Goal: Task Accomplishment & Management: Manage account settings

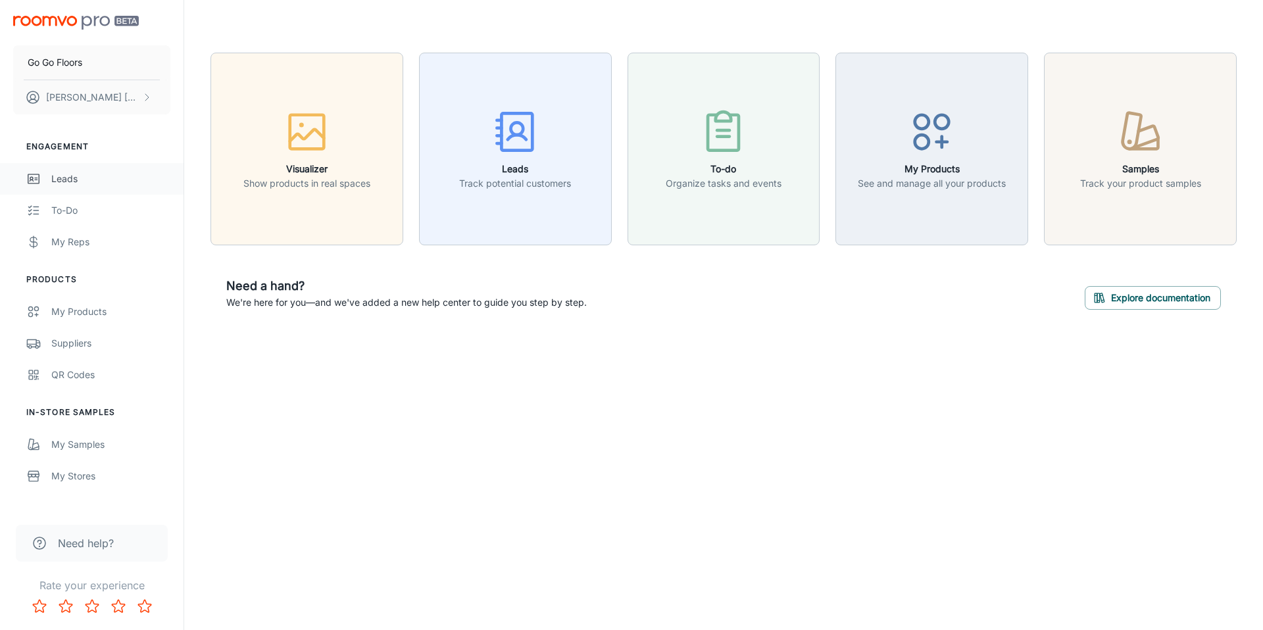
click at [96, 172] on div "Leads" at bounding box center [110, 179] width 119 height 14
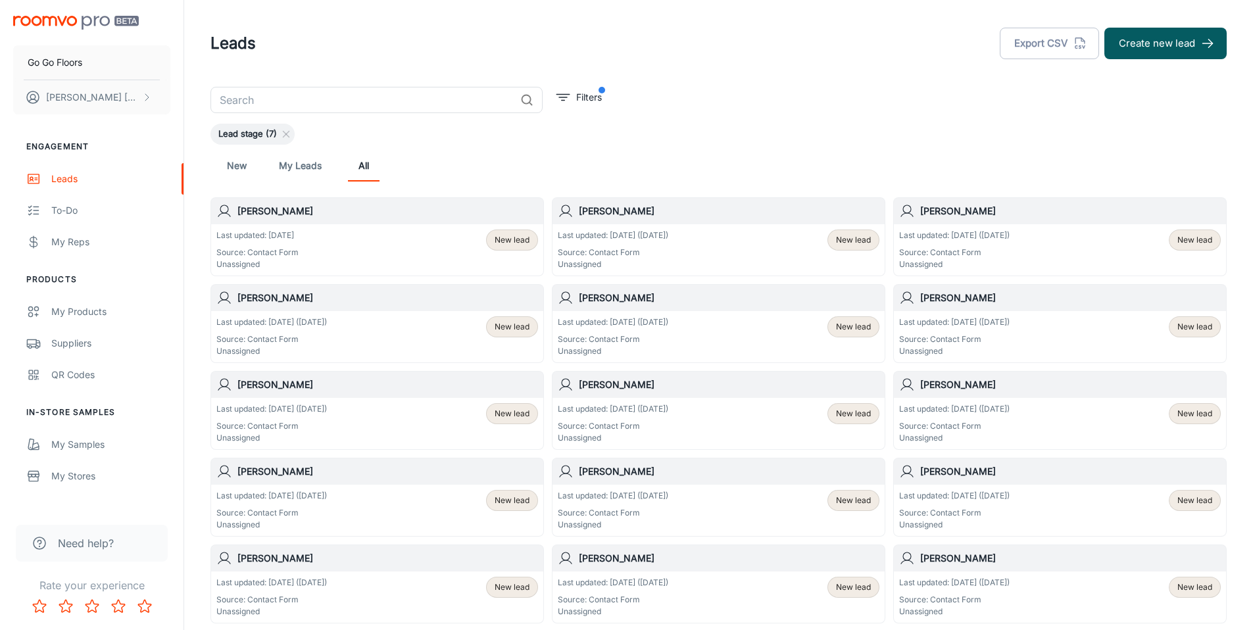
click at [720, 244] on div "Last updated: [DATE] ([DATE]) Source: Contact Form Unassigned New lead" at bounding box center [719, 250] width 322 height 41
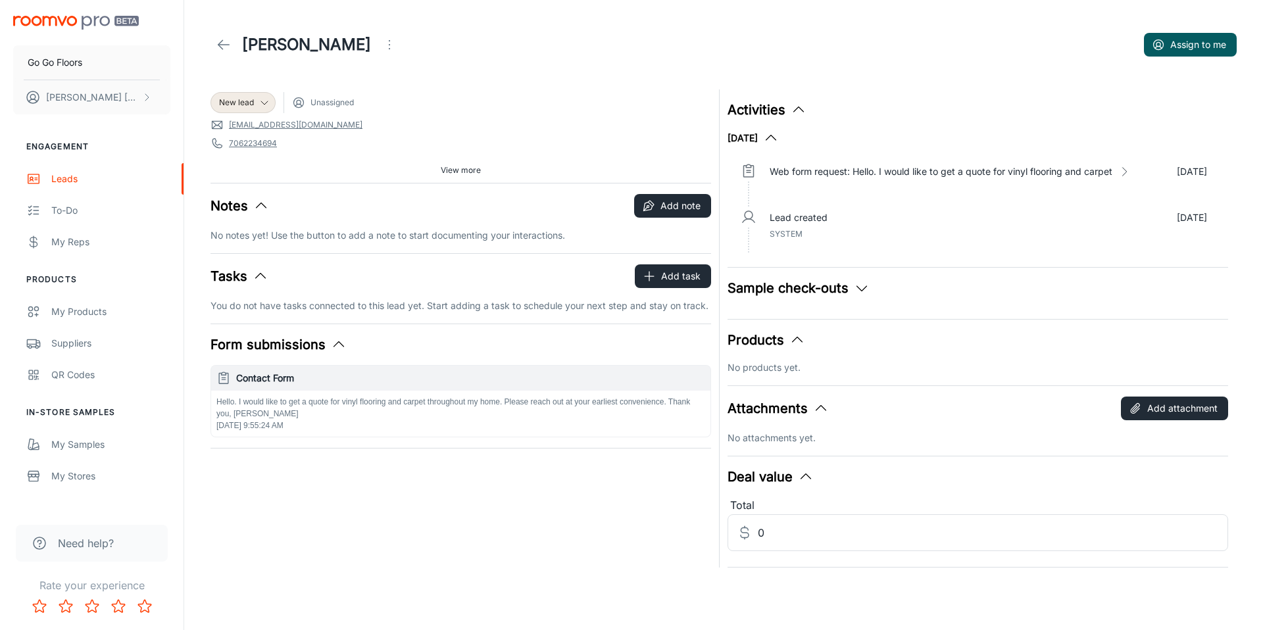
click at [786, 337] on button "Products" at bounding box center [766, 340] width 78 height 20
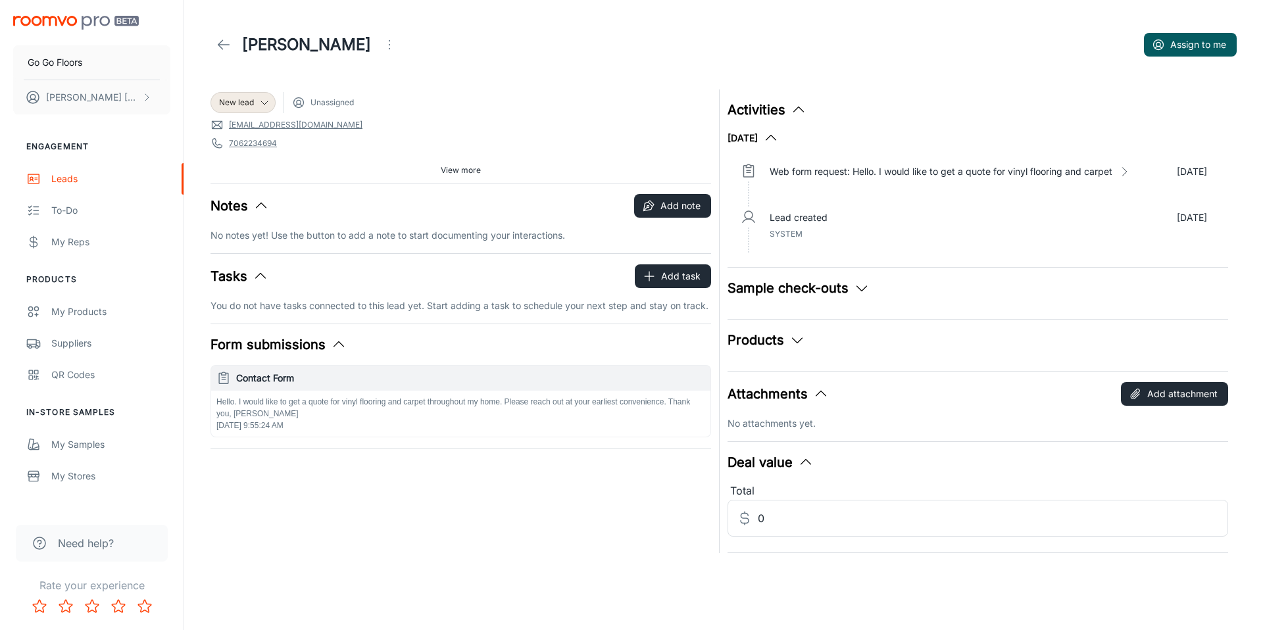
click at [797, 406] on div "Attachments Add attachment No attachments yet." at bounding box center [977, 406] width 501 height 49
click at [331, 342] on icon "button" at bounding box center [339, 345] width 16 height 16
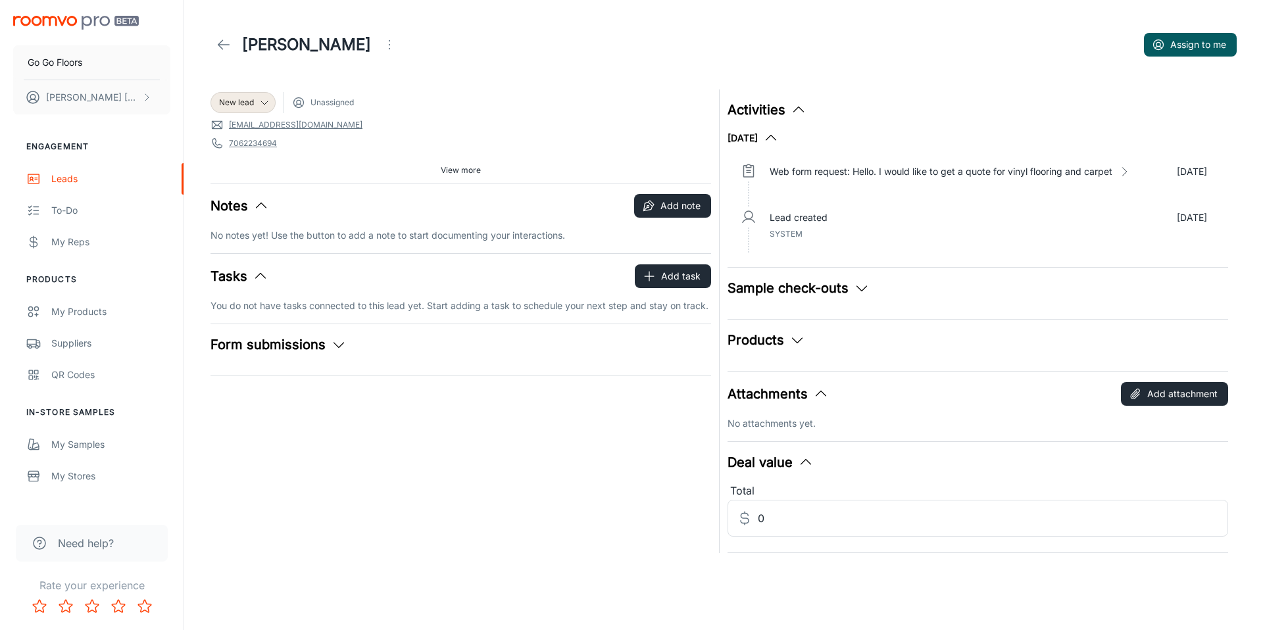
click at [331, 342] on icon "button" at bounding box center [339, 345] width 16 height 16
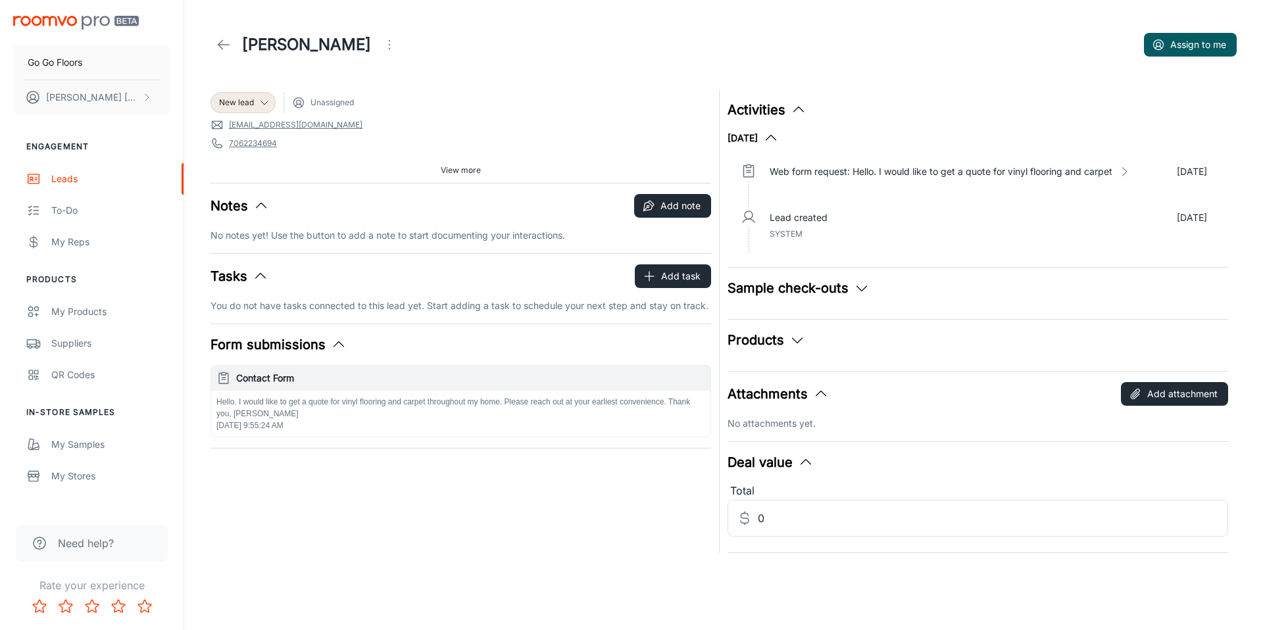
click at [790, 287] on button "Sample check-outs" at bounding box center [798, 288] width 142 height 20
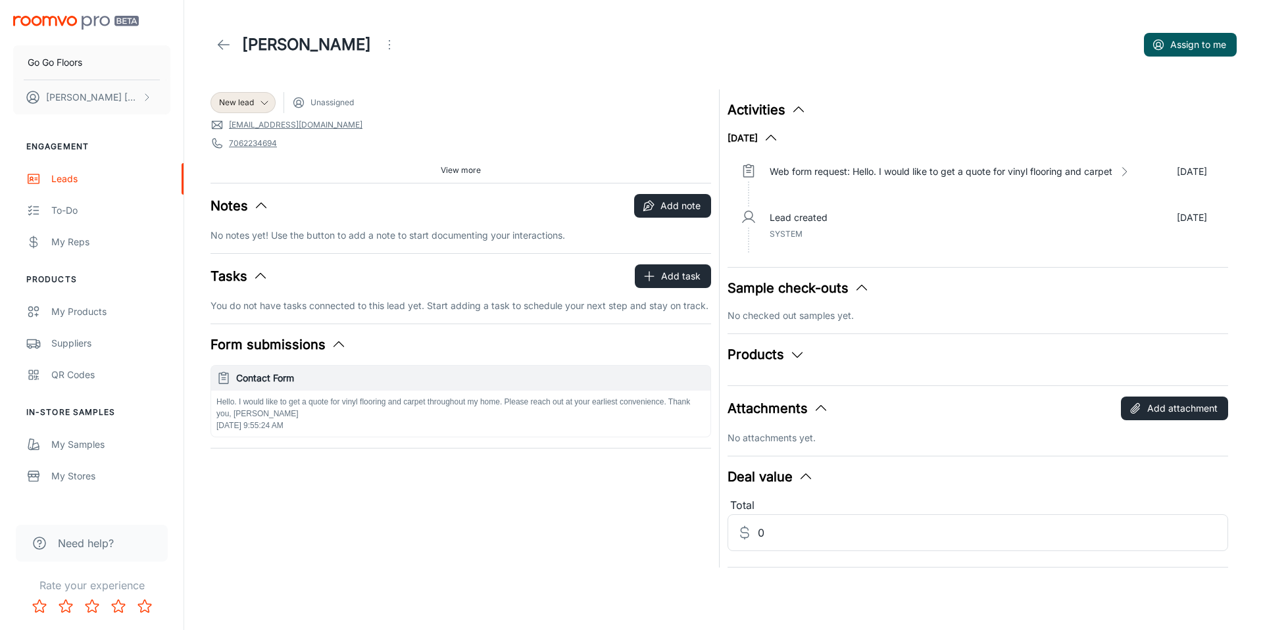
click at [766, 362] on button "Products" at bounding box center [766, 355] width 78 height 20
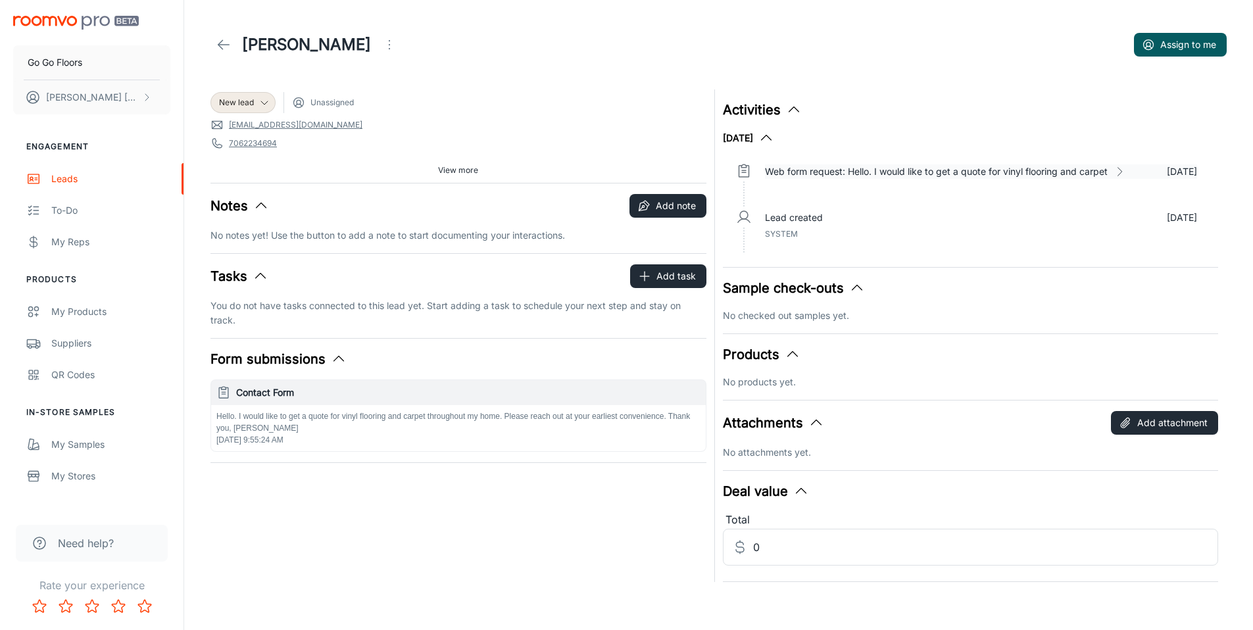
click at [936, 174] on p "Web form request: Hello. I would like to get a quote for vinyl flooring and car…" at bounding box center [936, 171] width 343 height 14
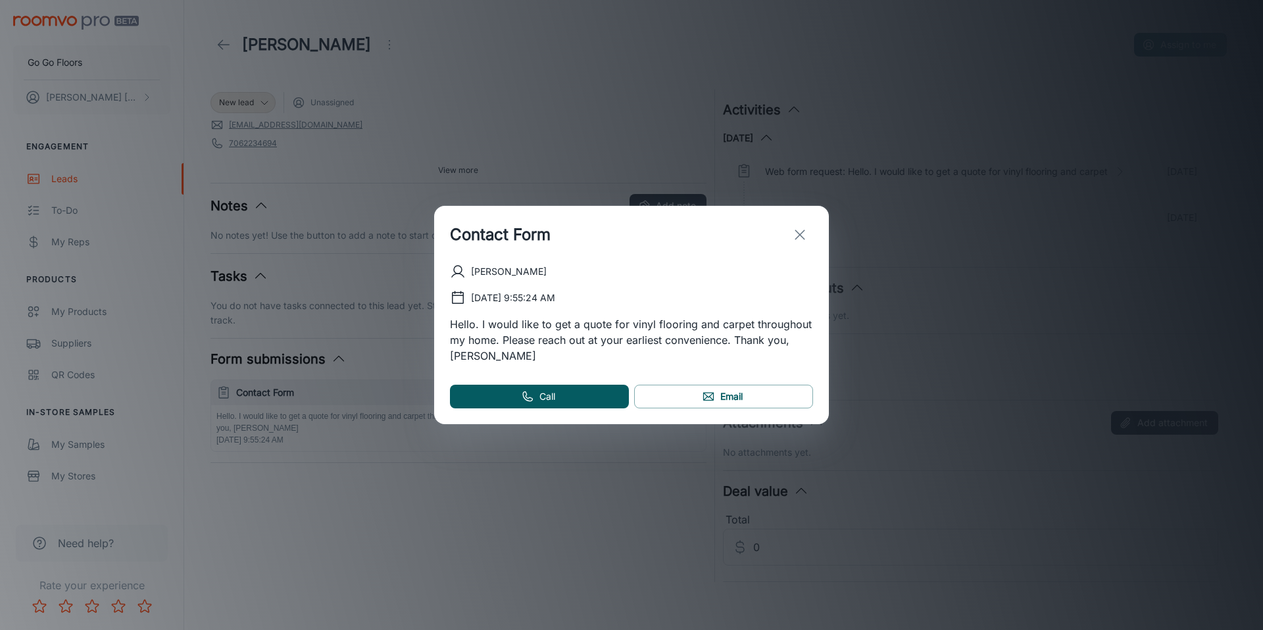
click at [792, 236] on icon "exit" at bounding box center [800, 235] width 16 height 16
